Goal: Task Accomplishment & Management: Use online tool/utility

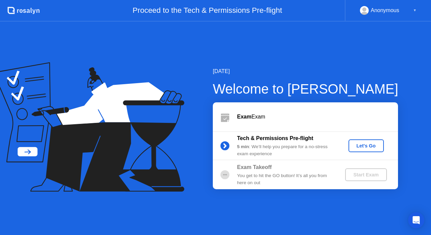
click at [367, 144] on div "Let's Go" at bounding box center [366, 145] width 30 height 5
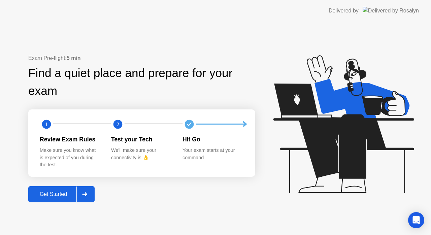
click at [59, 196] on div "Get Started" at bounding box center [53, 194] width 46 height 6
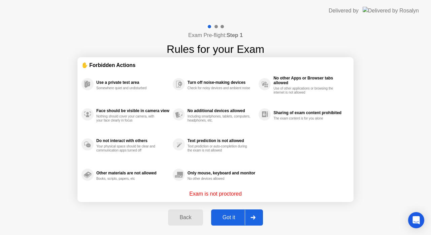
click at [240, 216] on div "Got it" at bounding box center [229, 217] width 32 height 6
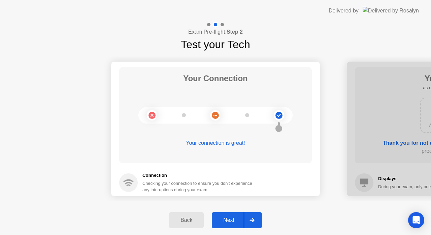
click at [233, 218] on div "Next" at bounding box center [229, 220] width 30 height 6
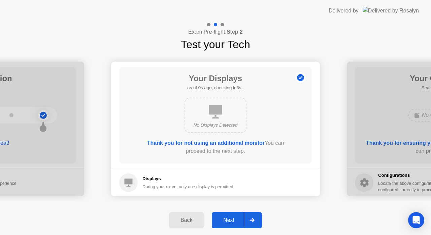
click at [234, 218] on div "Next" at bounding box center [229, 220] width 30 height 6
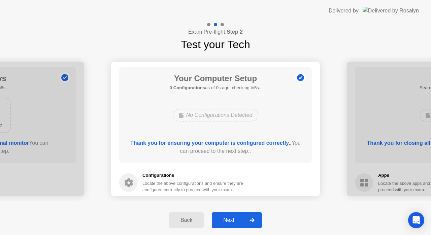
click at [234, 218] on div "Next" at bounding box center [229, 220] width 30 height 6
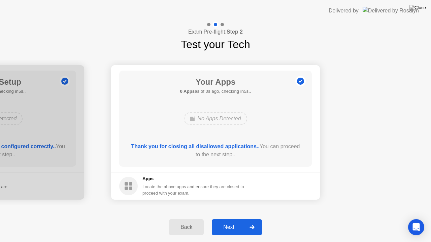
click at [234, 226] on div "Next" at bounding box center [229, 227] width 30 height 6
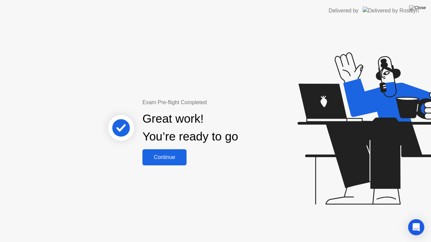
click at [174, 152] on button "Continue" at bounding box center [164, 157] width 44 height 16
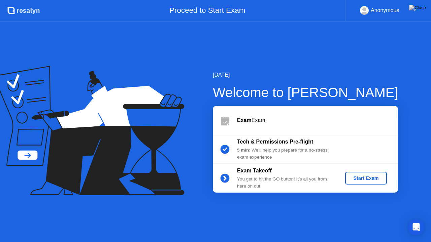
click at [361, 179] on div "Start Exam" at bounding box center [366, 178] width 36 height 5
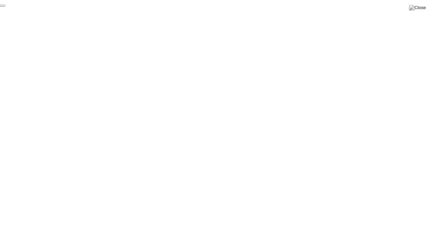
click div "End Proctoring Session"
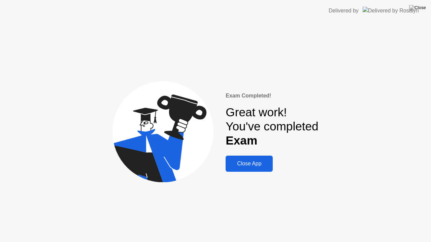
click at [252, 161] on div "Close App" at bounding box center [248, 164] width 43 height 6
